Goal: Information Seeking & Learning: Understand process/instructions

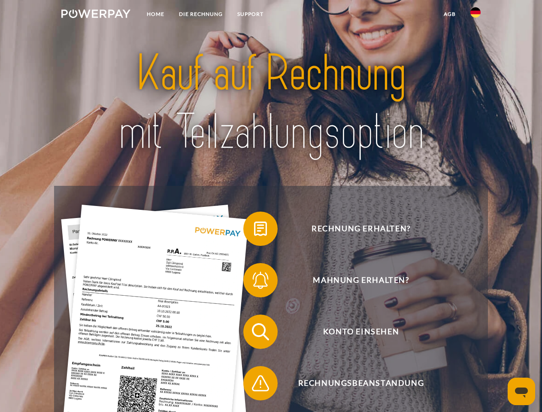
click at [96, 15] on img at bounding box center [95, 13] width 69 height 9
click at [476, 15] on img at bounding box center [475, 12] width 10 height 10
click at [449, 14] on link "agb" at bounding box center [450, 13] width 27 height 15
click at [254, 231] on span at bounding box center [247, 228] width 43 height 43
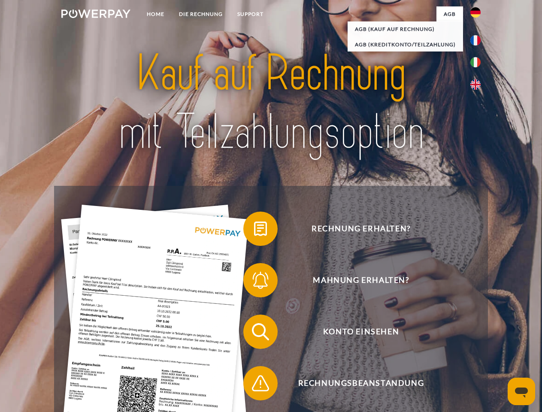
click at [254, 282] on span at bounding box center [247, 280] width 43 height 43
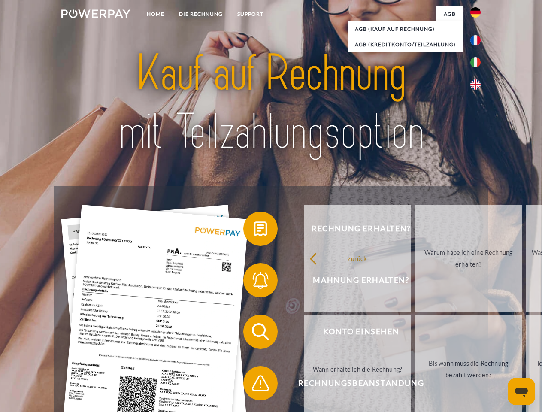
click at [415, 334] on link "Bis wann muss die Rechnung bezahlt werden?" at bounding box center [468, 369] width 107 height 107
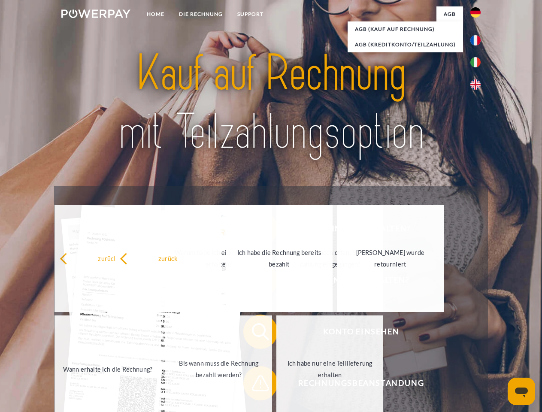
click at [254, 385] on span at bounding box center [247, 383] width 43 height 43
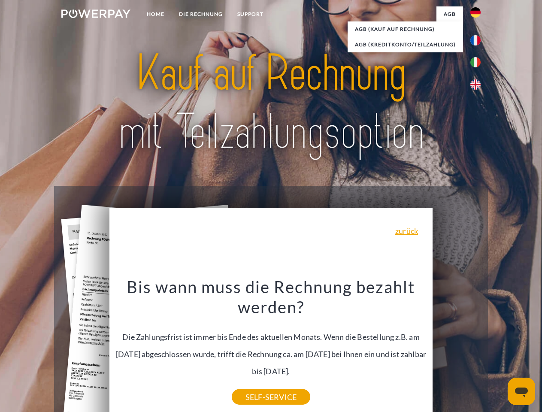
click at [522, 391] on icon "Messaging-Fenster öffnen" at bounding box center [521, 393] width 13 height 10
